Goal: Find specific page/section: Find specific page/section

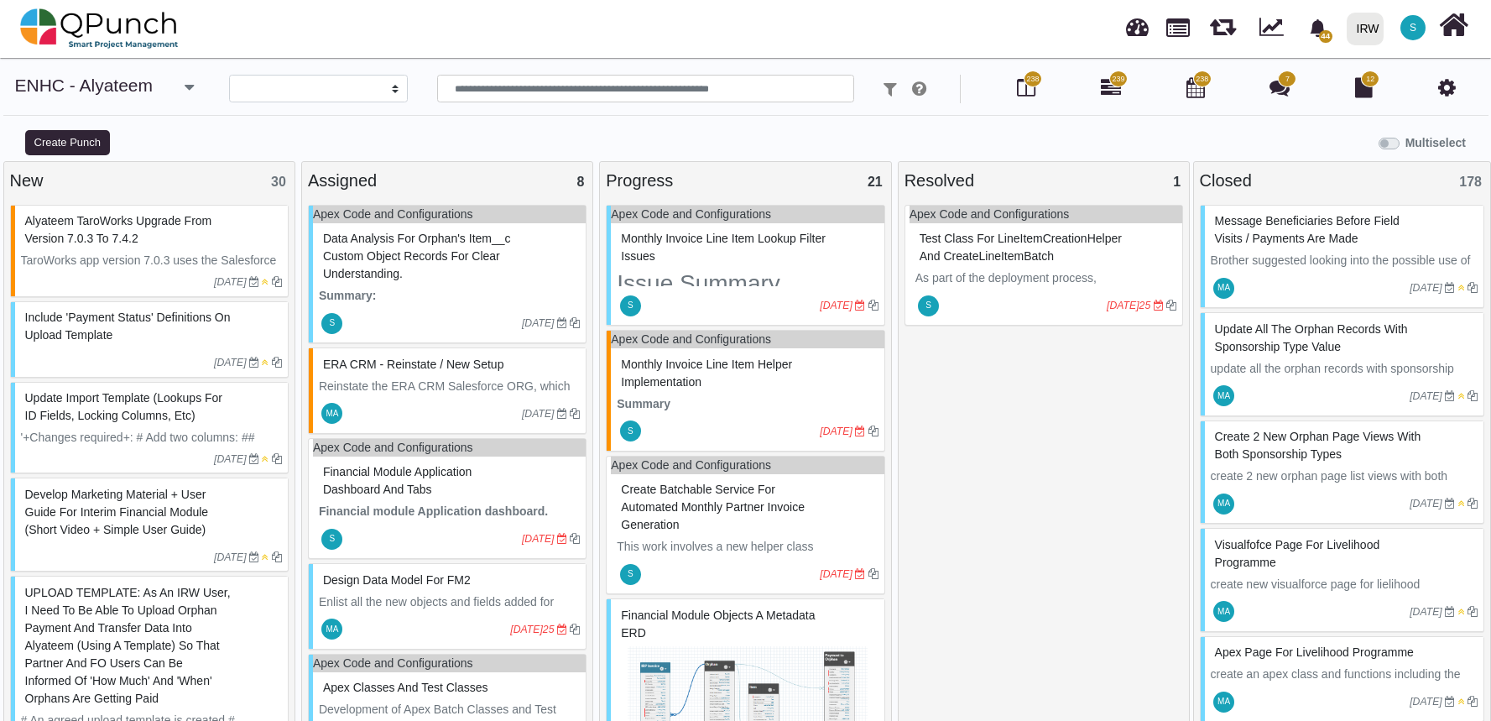
select select
click at [789, 646] on img at bounding box center [747, 709] width 261 height 126
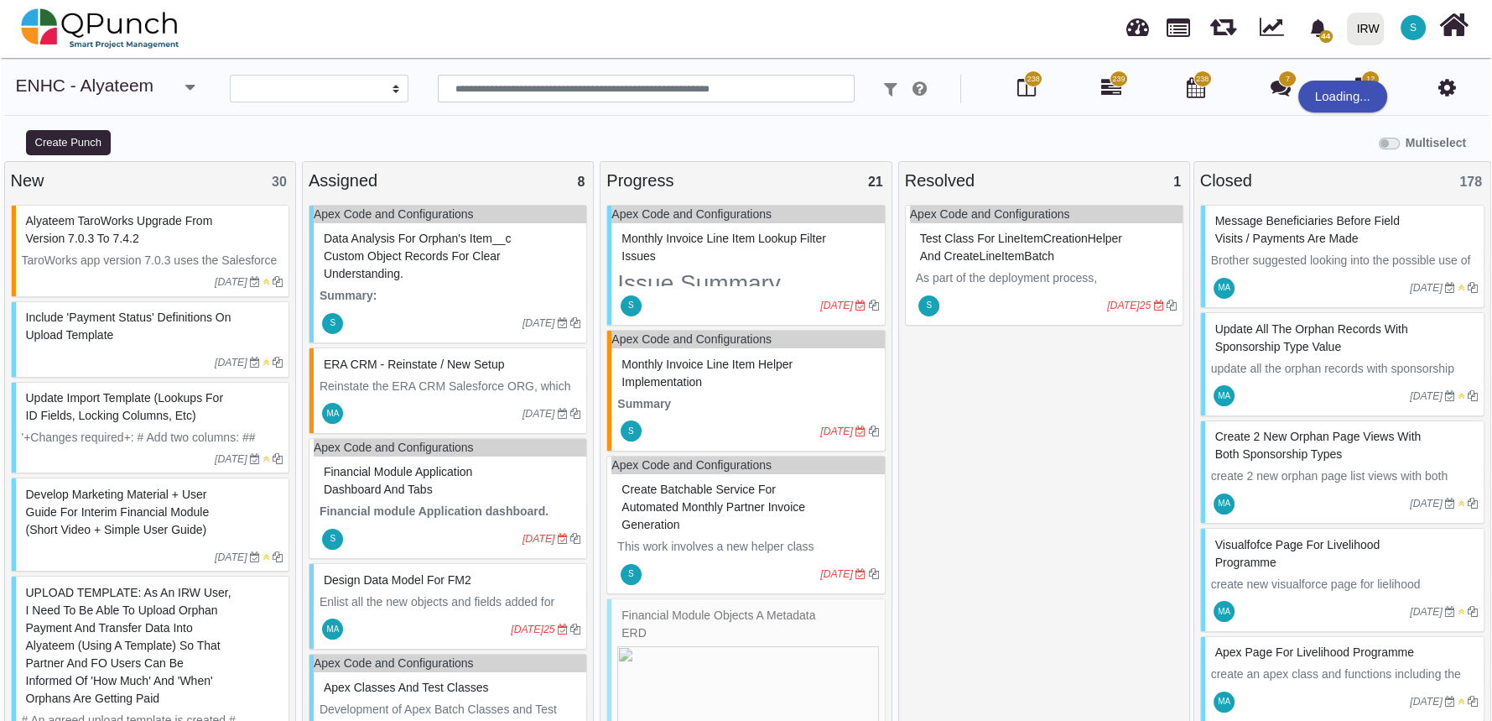
scroll to position [504, 0]
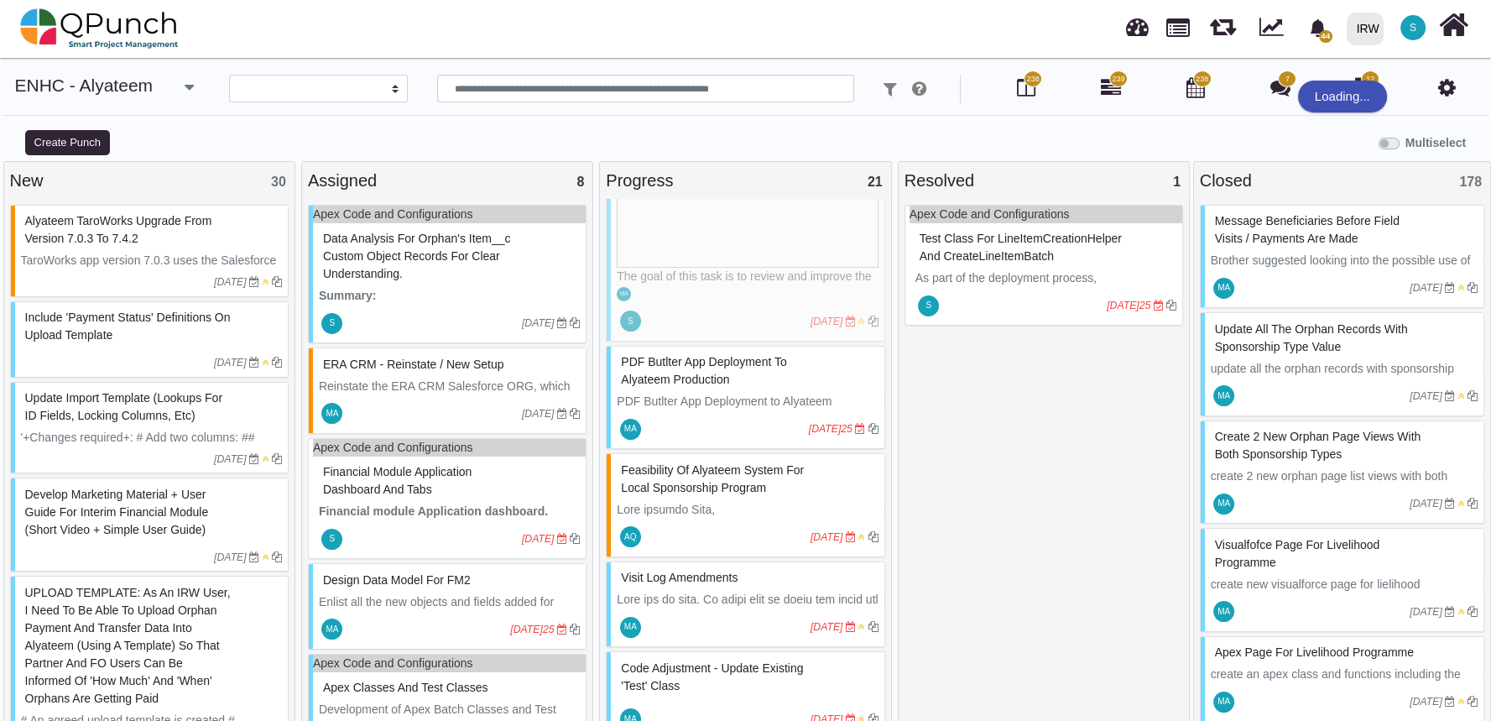
click at [789, 258] on div "Financial Module Objects a metadata ERD The goal of this task is to review and …" at bounding box center [745, 217] width 279 height 247
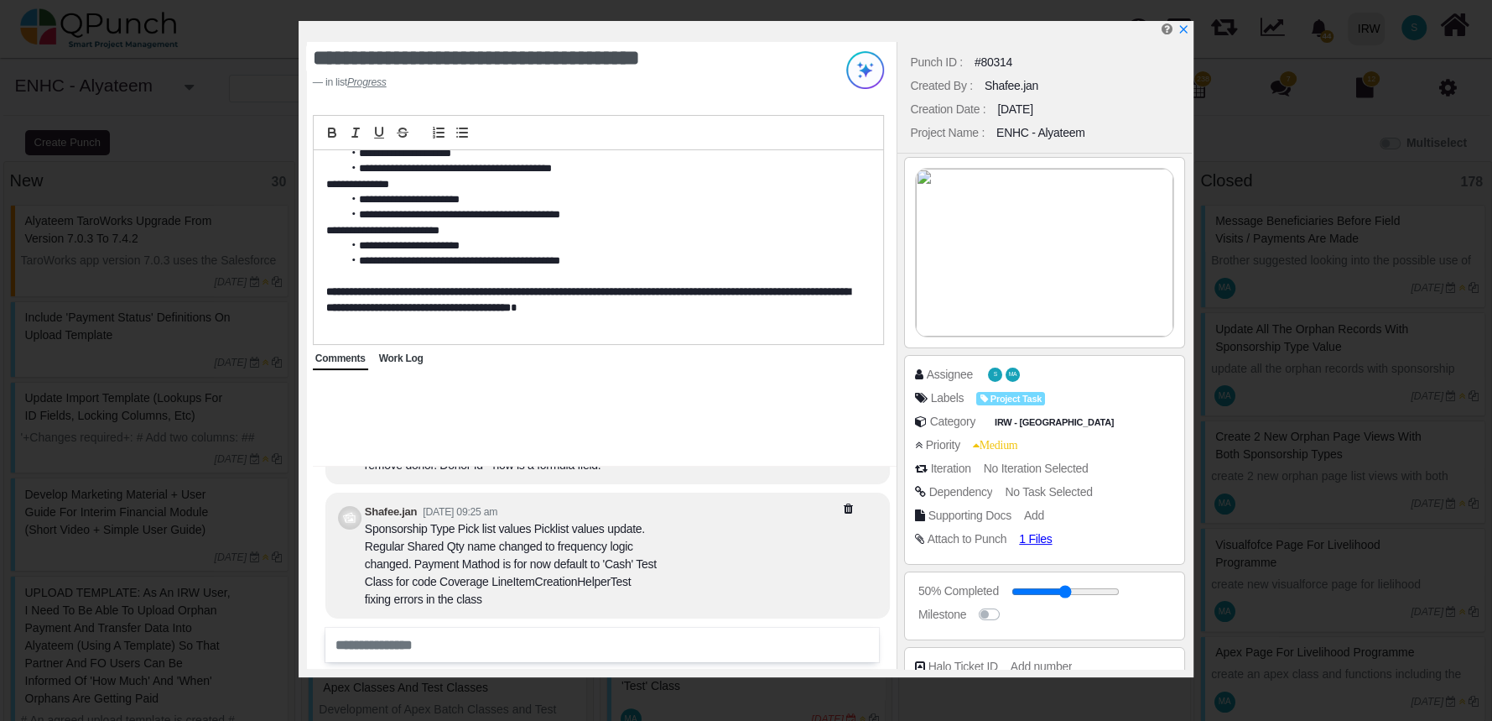
scroll to position [1085, 0]
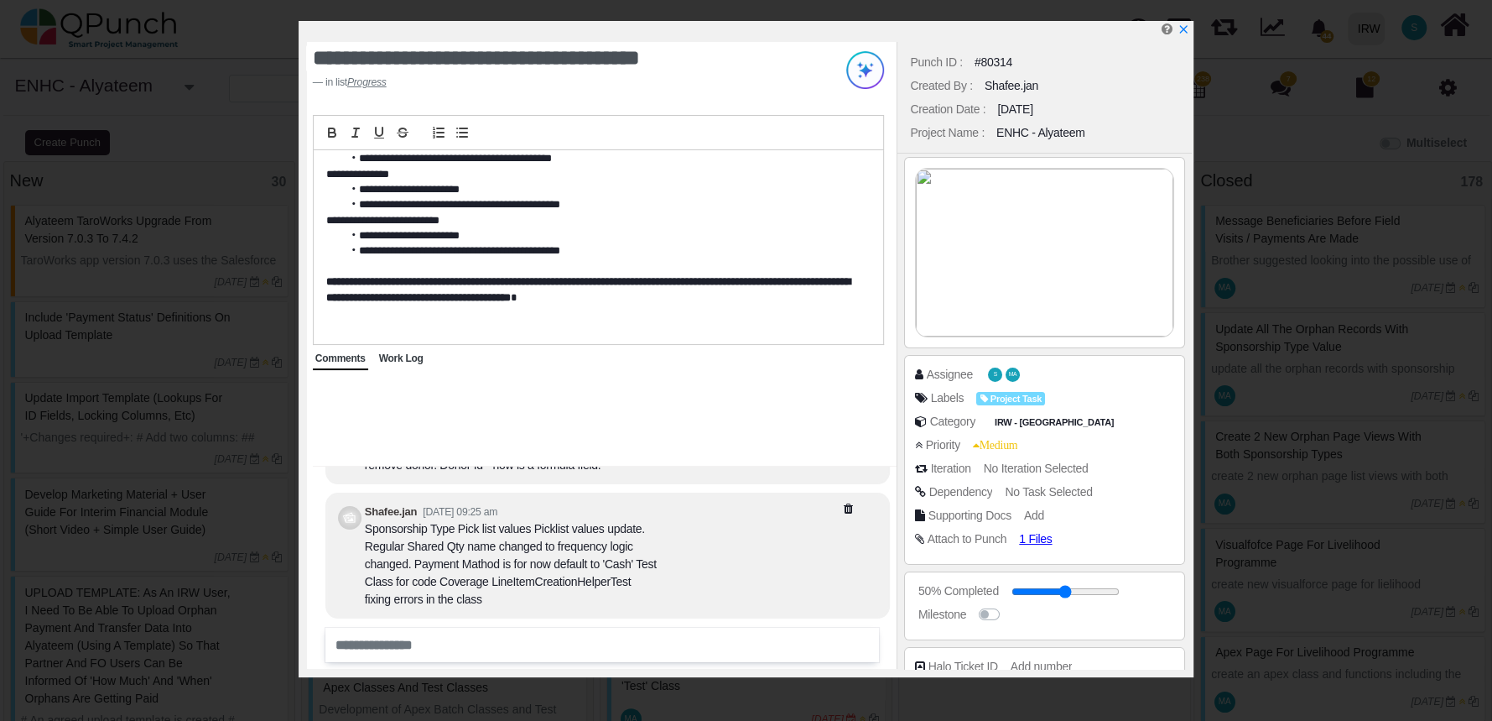
click at [700, 308] on p at bounding box center [594, 312] width 536 height 15
drag, startPoint x: 700, startPoint y: 308, endPoint x: 666, endPoint y: 304, distance: 34.6
click at [666, 304] on div "**********" at bounding box center [599, 247] width 570 height 194
click at [395, 362] on span "Work Log" at bounding box center [401, 358] width 44 height 12
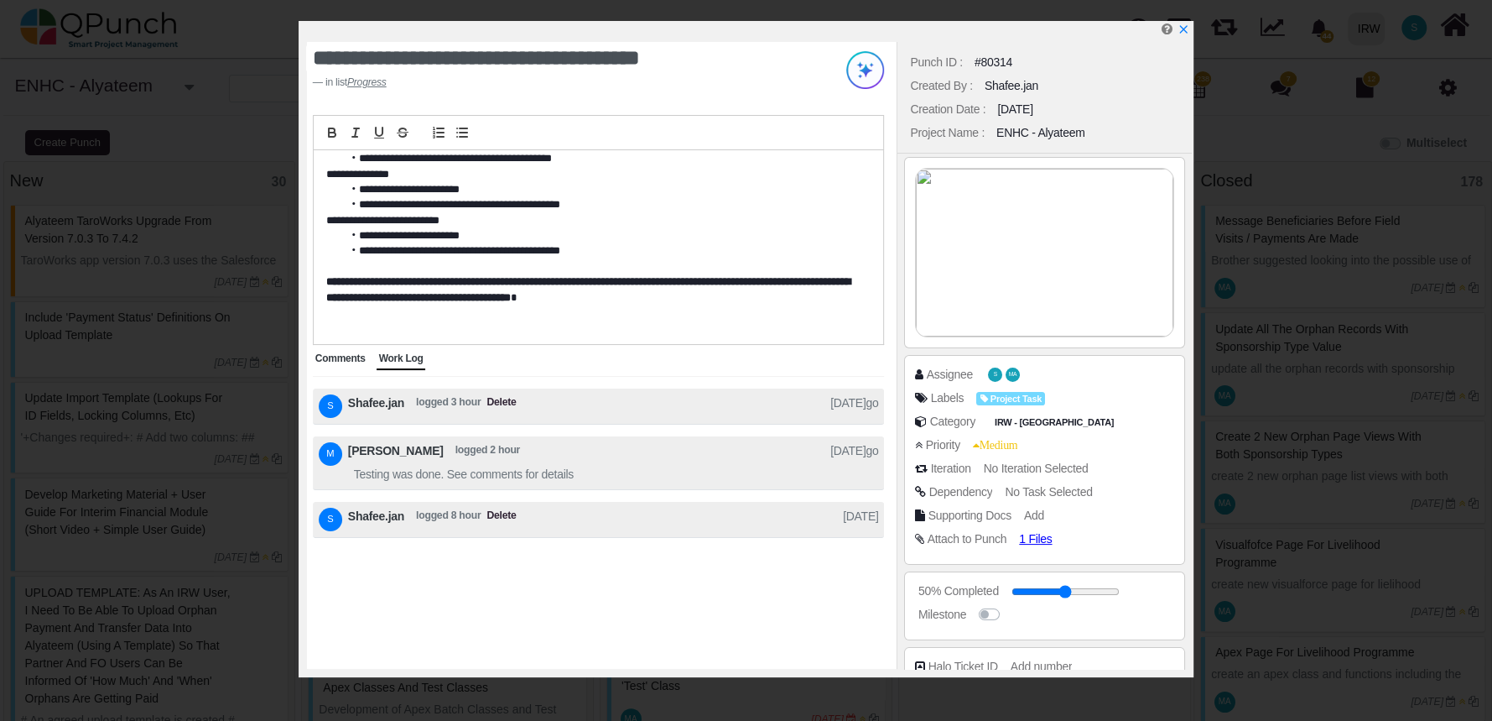
click at [349, 359] on span "Comments" at bounding box center [340, 358] width 50 height 12
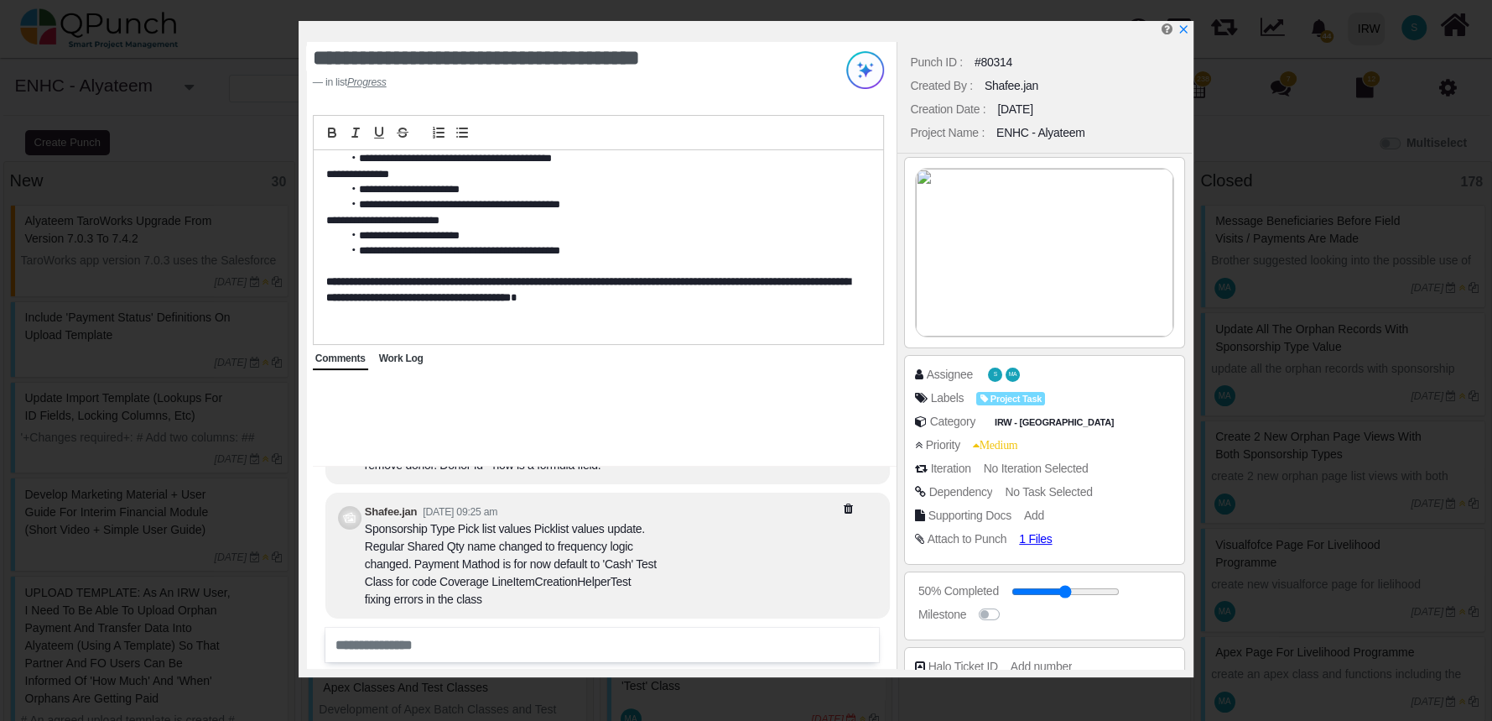
click at [677, 305] on p at bounding box center [594, 312] width 536 height 15
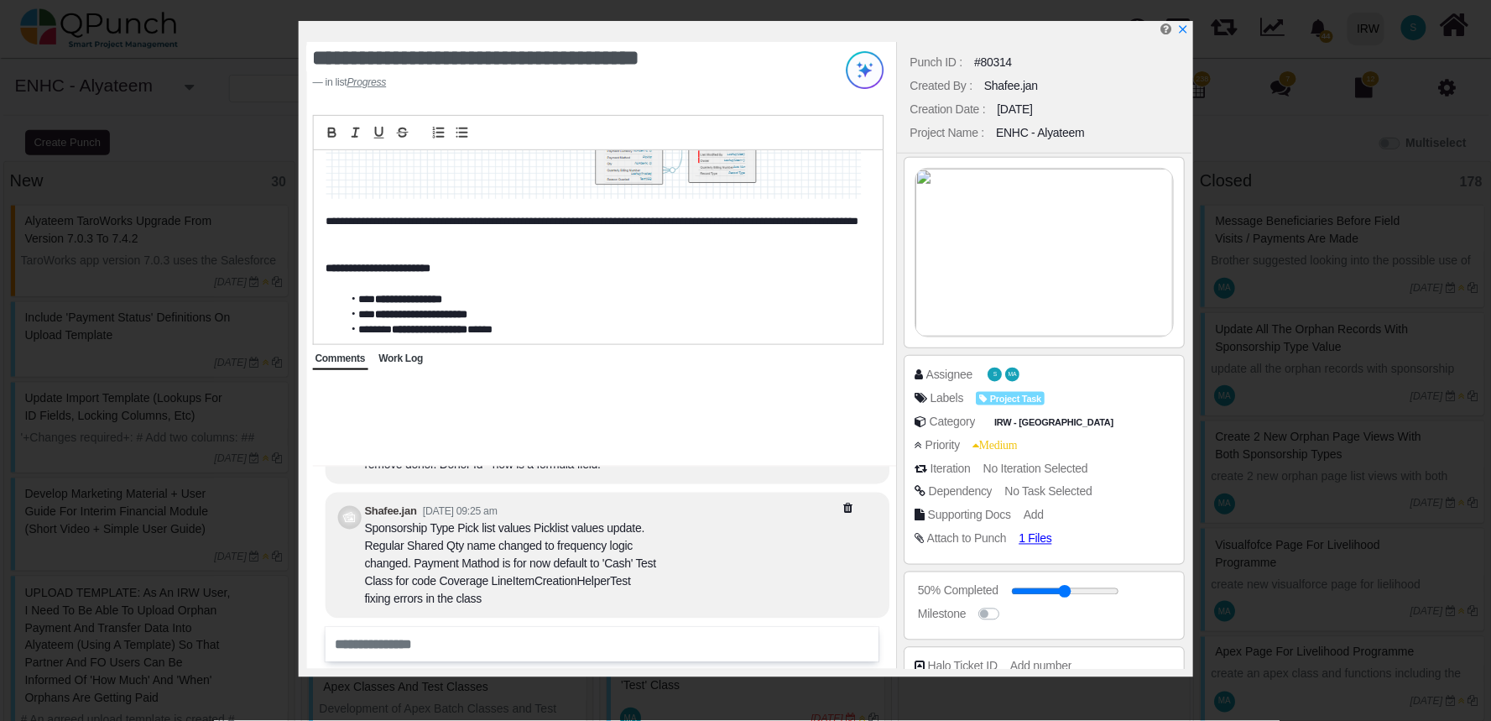
scroll to position [776, 0]
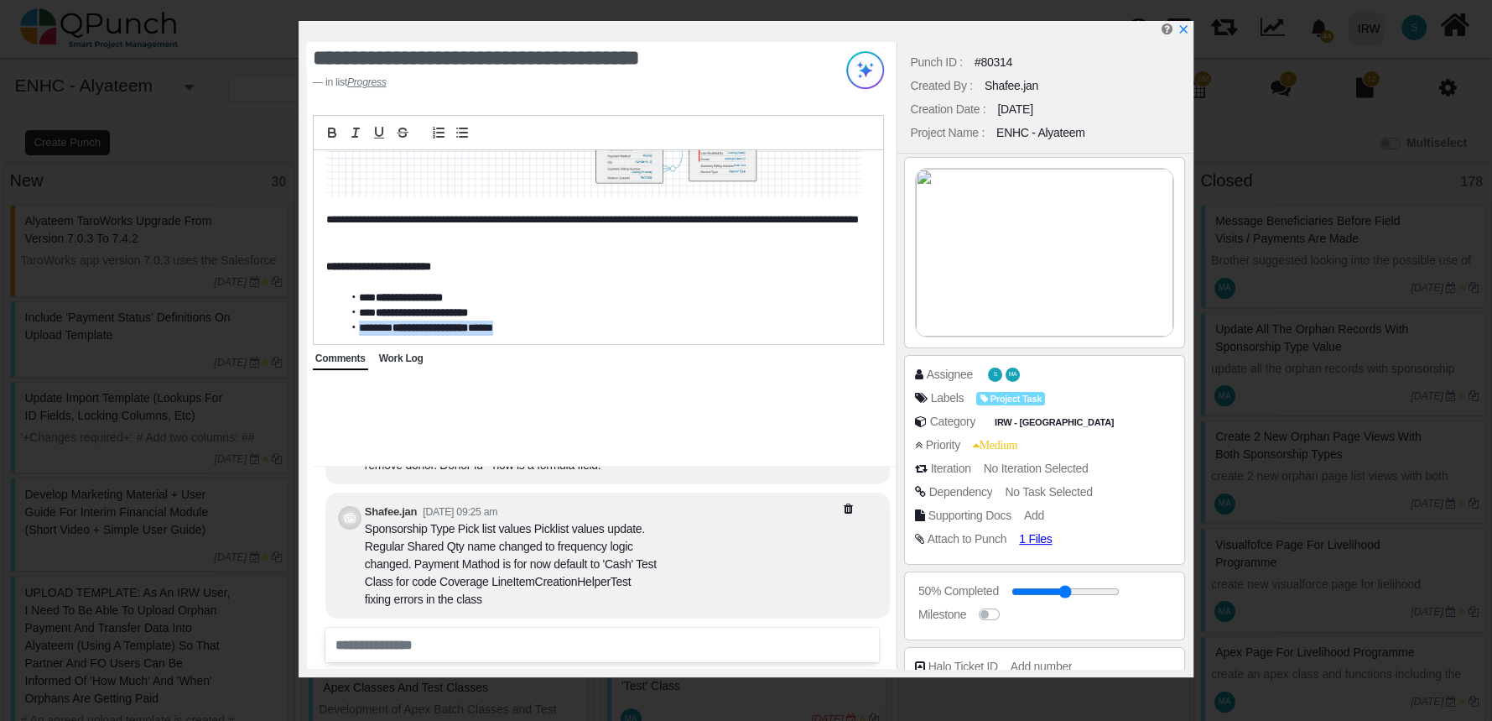
drag, startPoint x: 357, startPoint y: 327, endPoint x: 515, endPoint y: 321, distance: 158.7
click at [515, 321] on li "**********" at bounding box center [601, 327] width 518 height 15
click at [1187, 29] on icon "x" at bounding box center [1182, 29] width 13 height 13
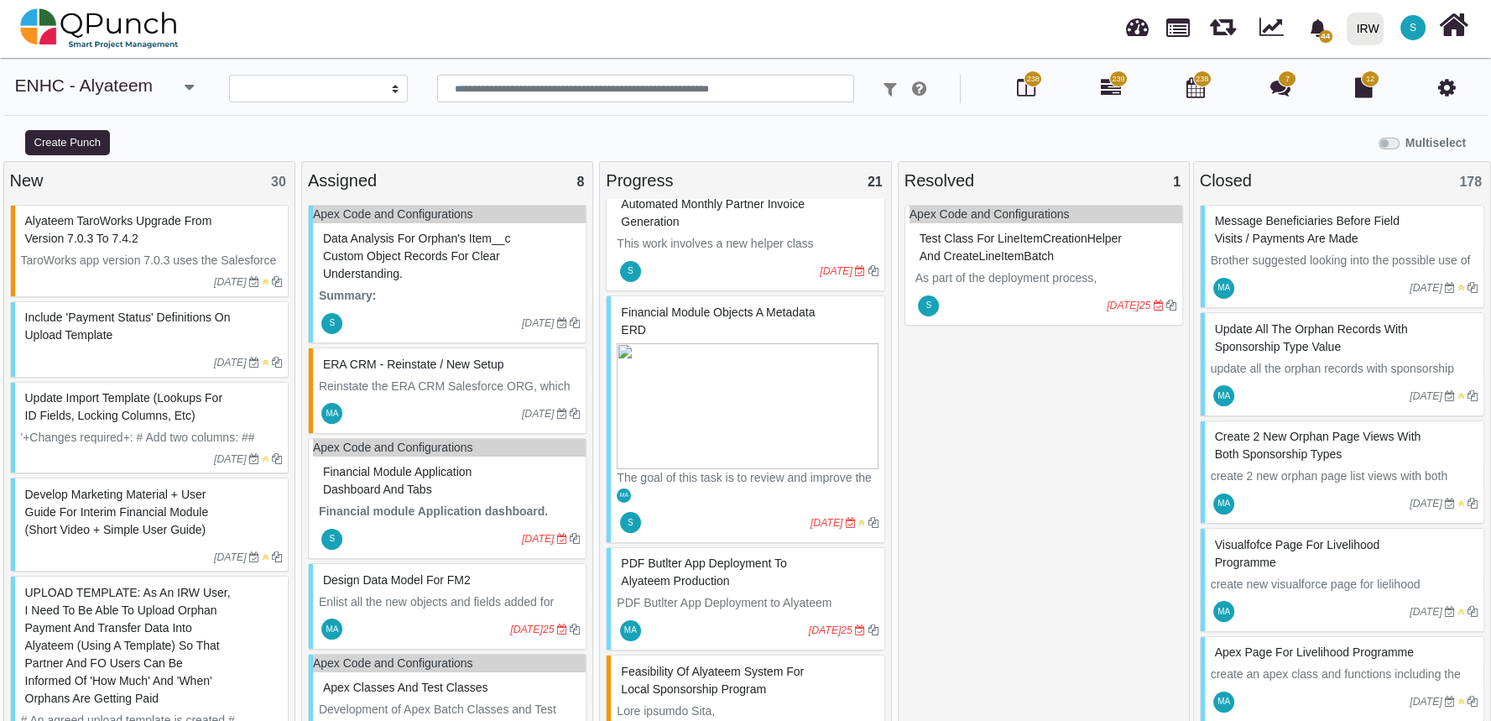
scroll to position [299, 0]
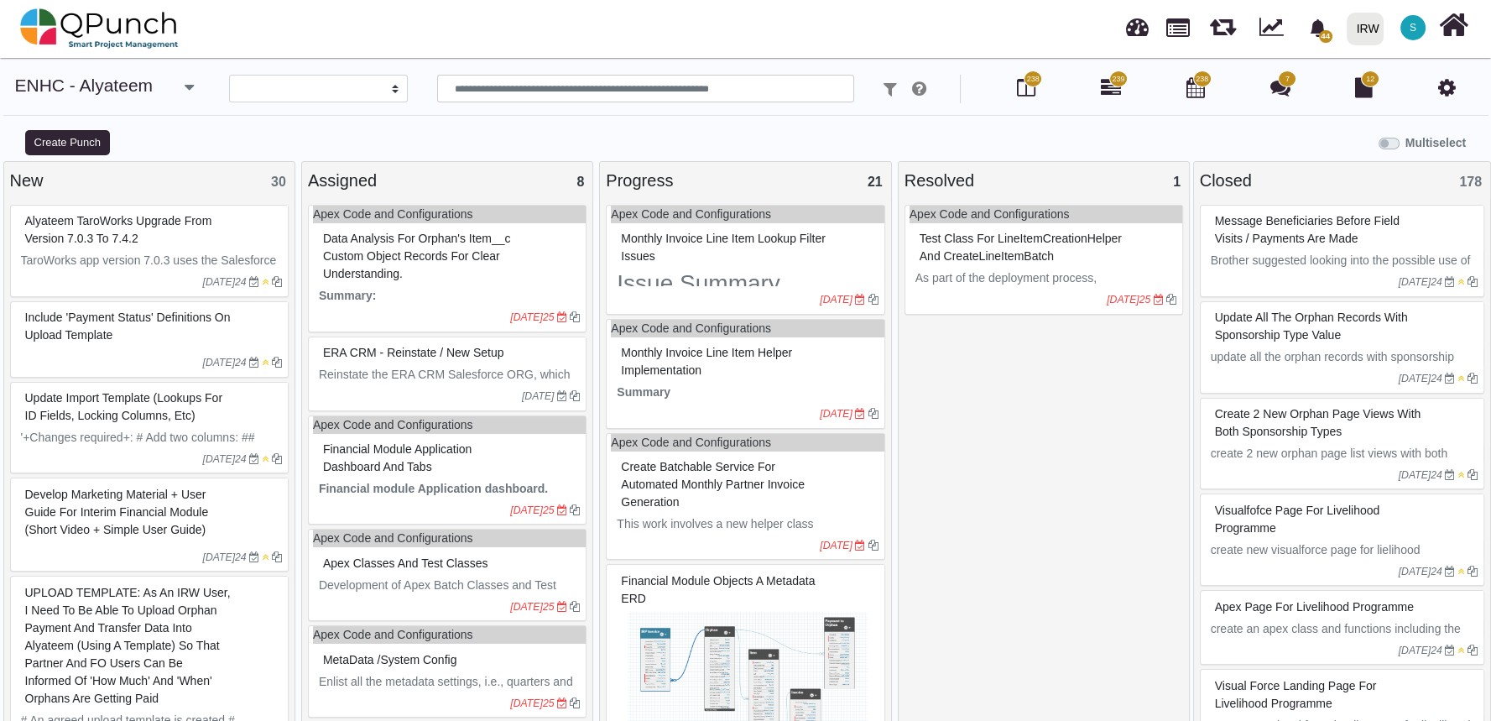
select select
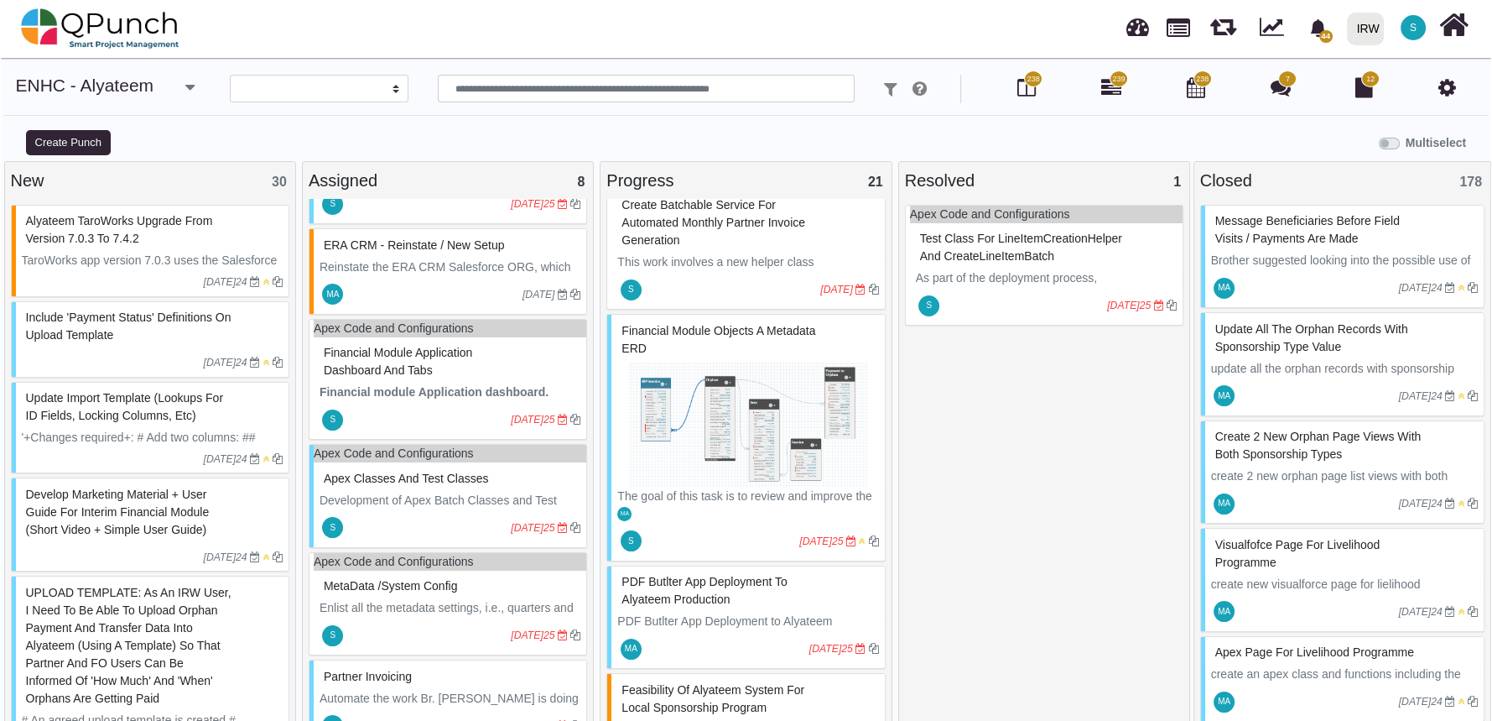
scroll to position [121, 0]
click at [748, 413] on img at bounding box center [747, 425] width 261 height 126
click at [748, 413] on div "Financial Module Objects a metadata ERD The goal of this task is to review and …" at bounding box center [745, 437] width 279 height 247
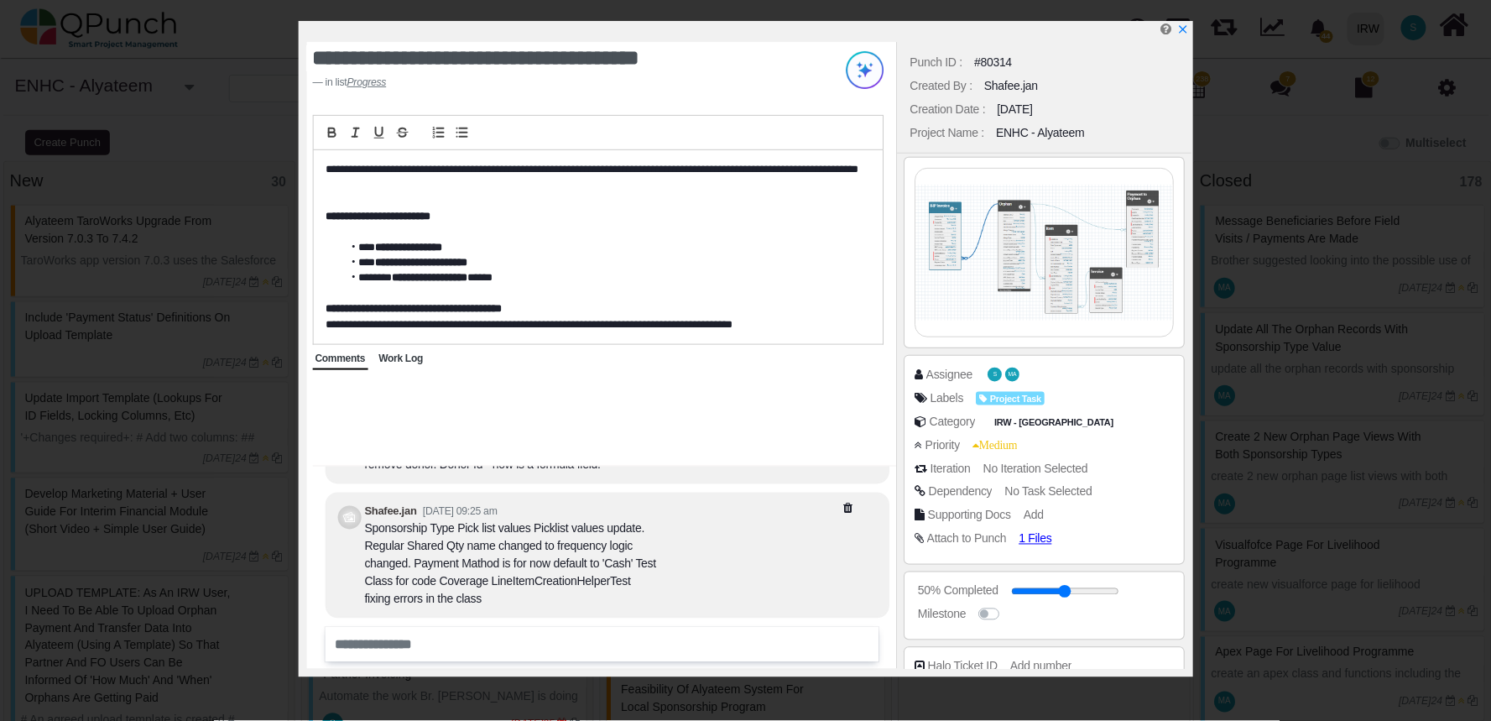
scroll to position [825, 0]
click at [1184, 29] on icon "x" at bounding box center [1182, 29] width 13 height 13
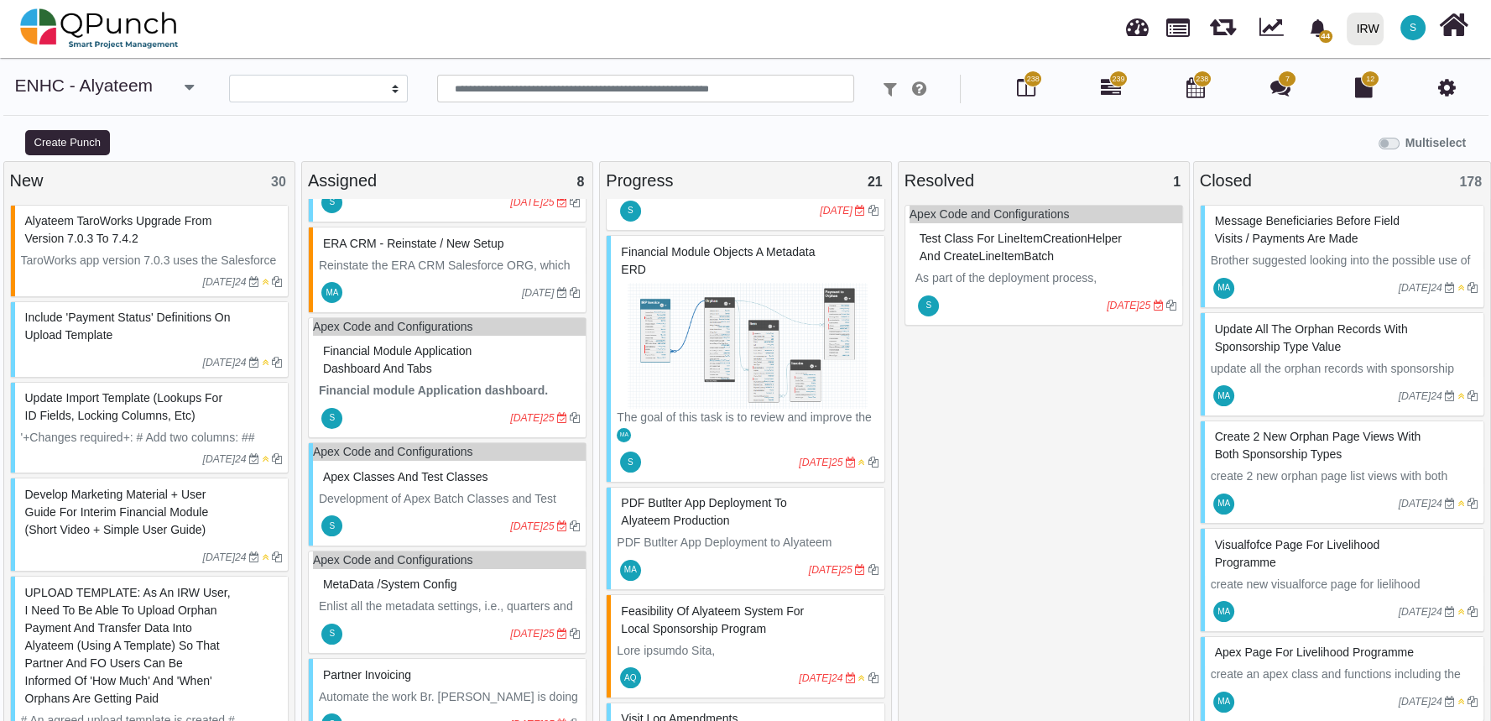
scroll to position [357, 0]
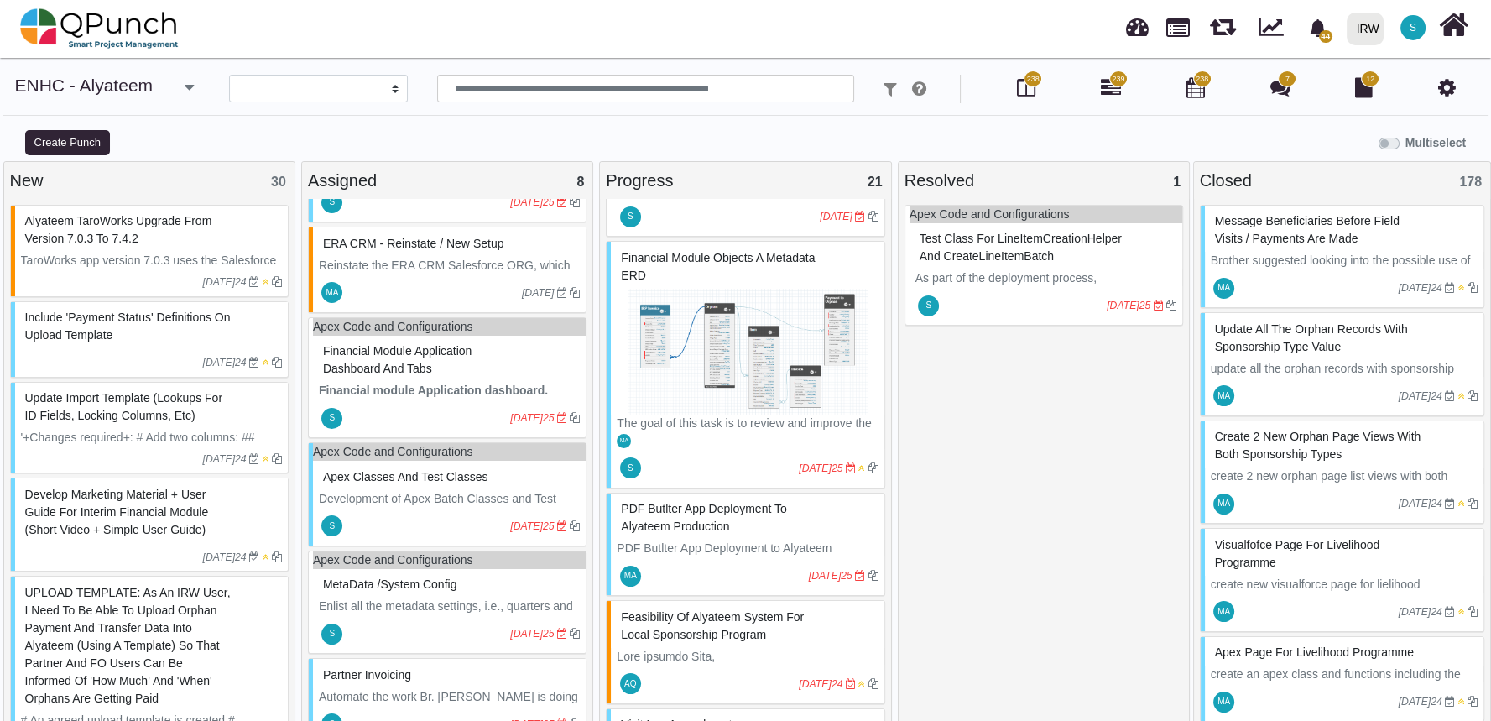
click at [759, 366] on img at bounding box center [747, 352] width 261 height 126
click at [759, 366] on div "Financial Module Objects a metadata ERD The goal of this task is to review and …" at bounding box center [745, 364] width 279 height 247
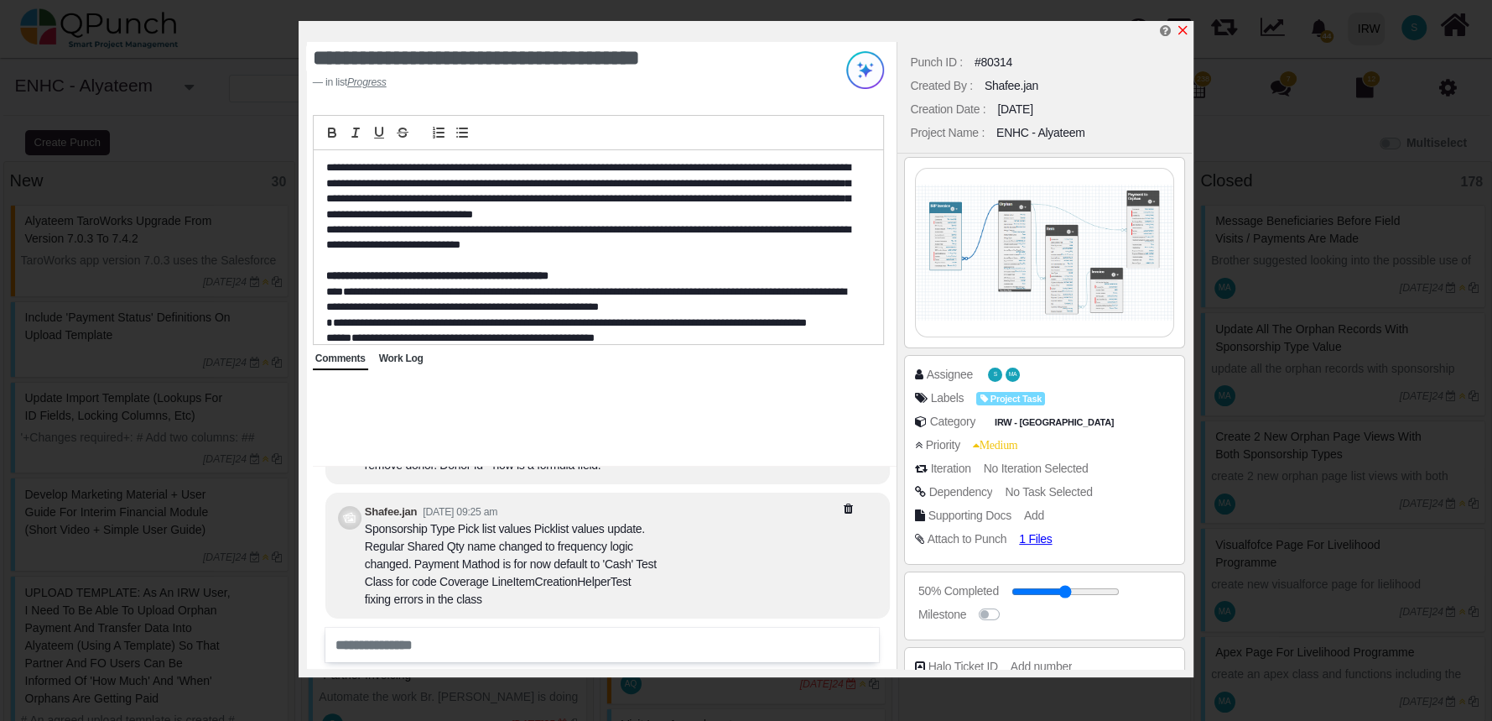
click at [1183, 31] on icon "x" at bounding box center [1183, 30] width 9 height 9
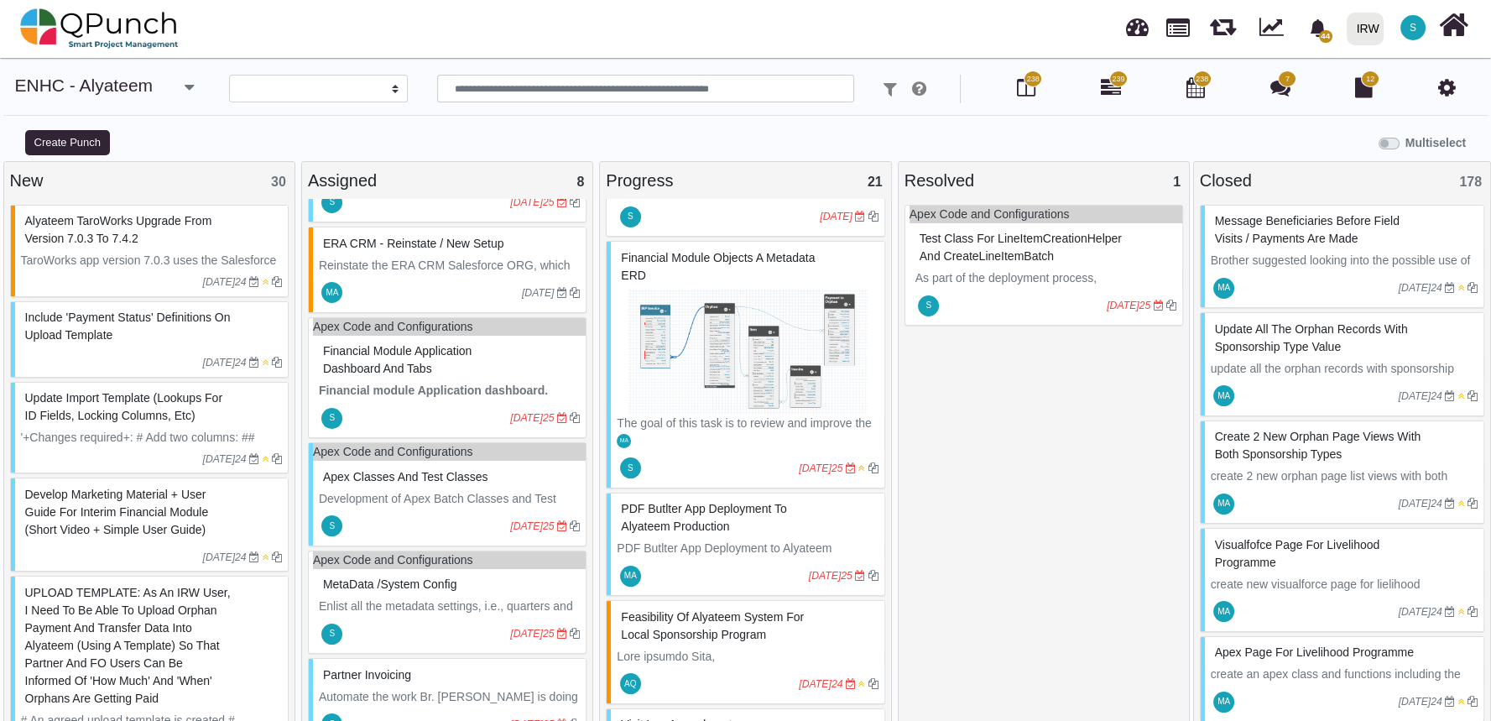
click at [1033, 331] on div "Apex Code and Configurations Test Class for LineItemCreationHelper and CreateLi…" at bounding box center [1043, 466] width 279 height 523
